Goal: Navigation & Orientation: Go to known website

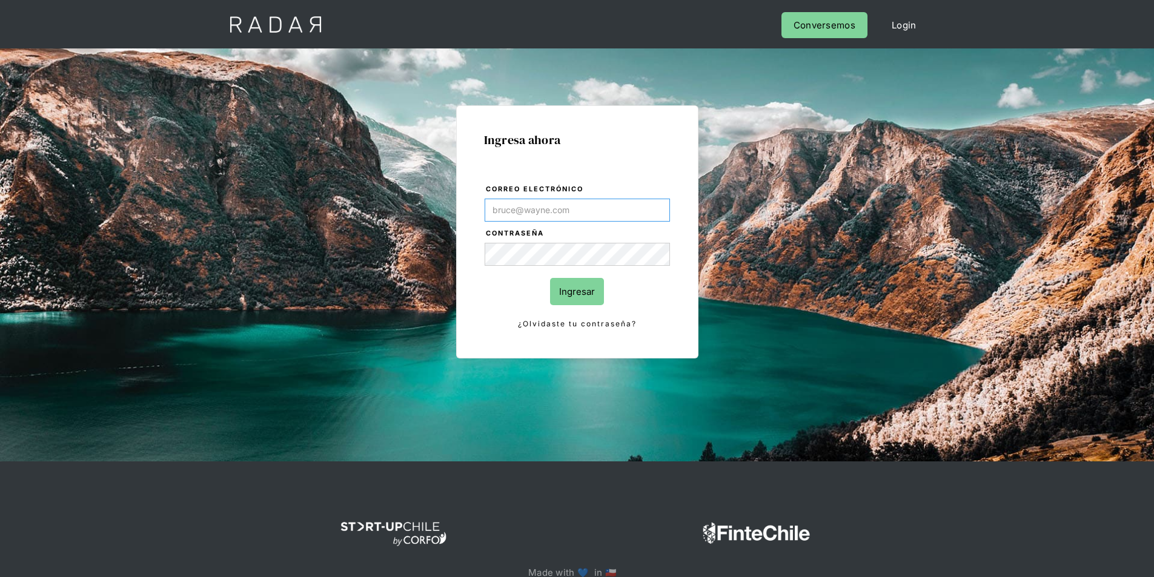
type input "[EMAIL_ADDRESS][PERSON_NAME][DOMAIN_NAME]"
click at [590, 288] on input "Ingresar" at bounding box center [577, 291] width 54 height 27
